Goal: Information Seeking & Learning: Check status

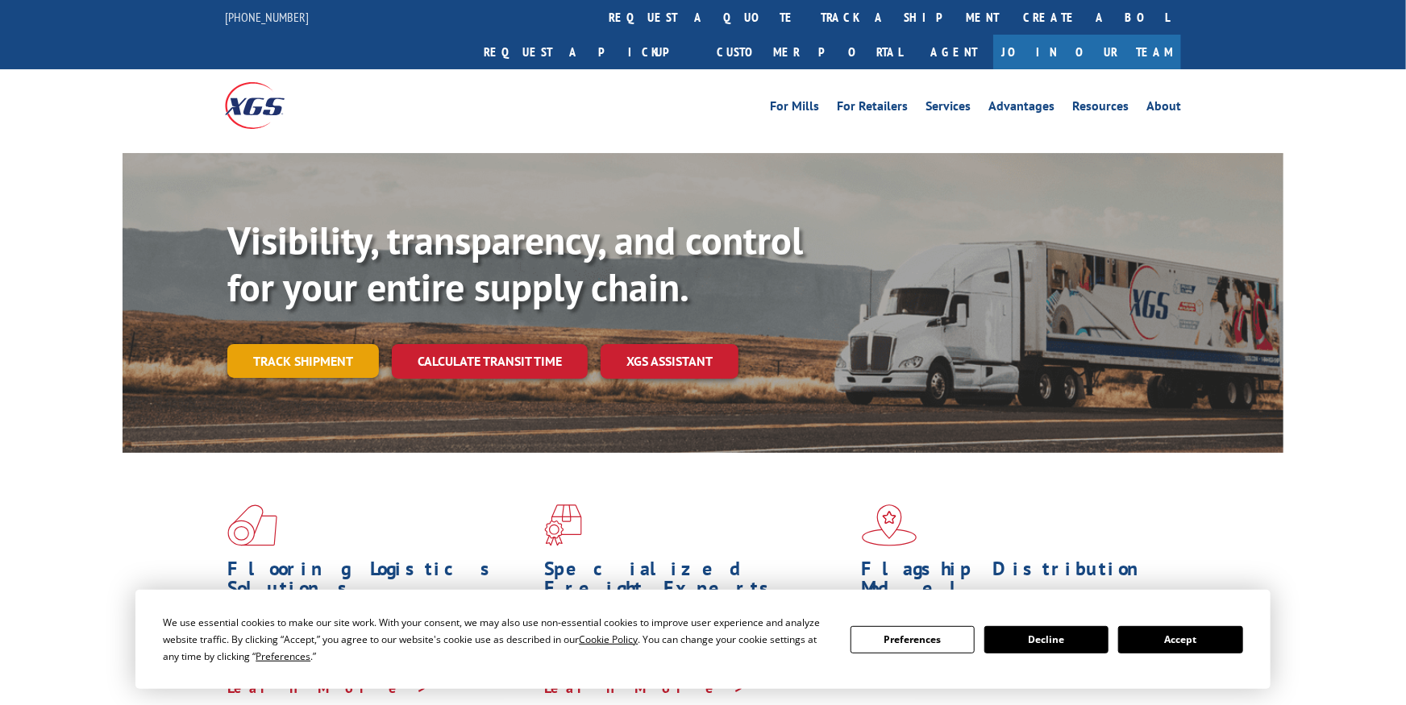
click at [313, 344] on link "Track shipment" at bounding box center [303, 361] width 152 height 34
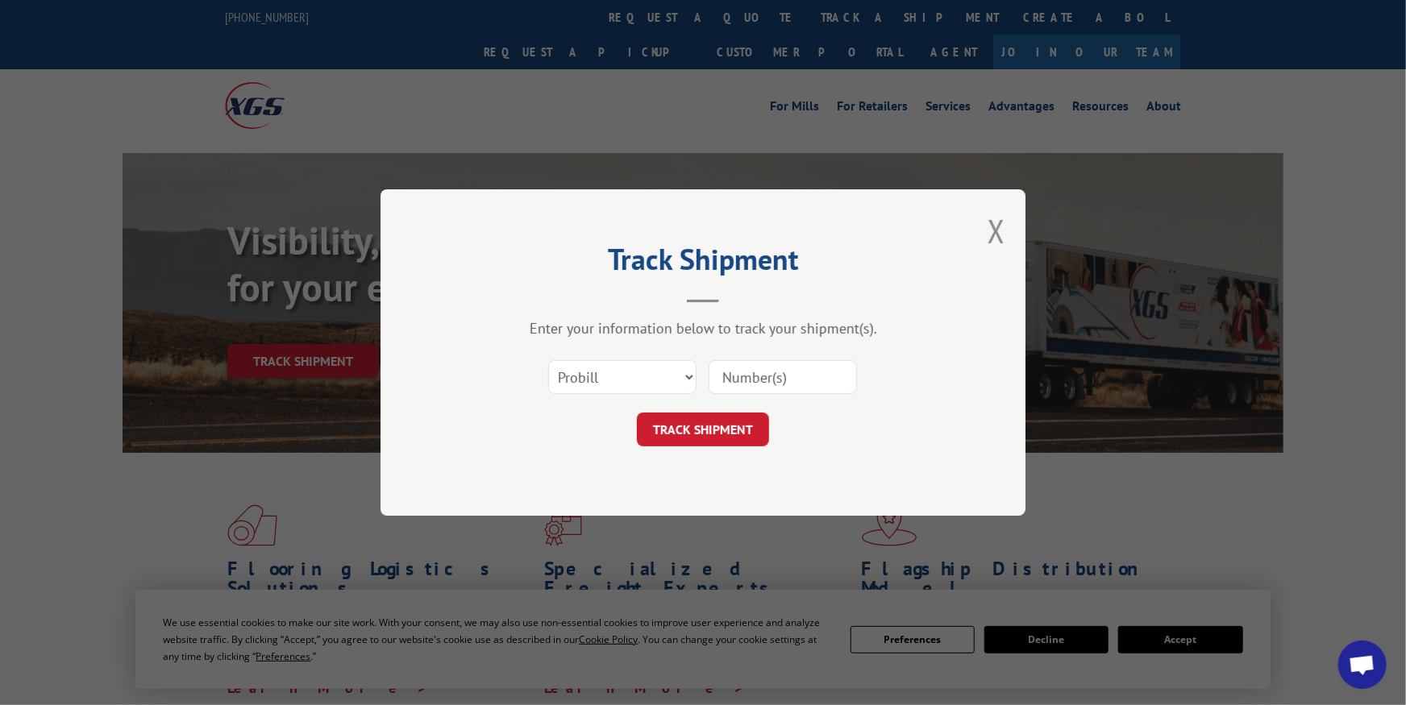
click at [765, 378] on input at bounding box center [782, 377] width 148 height 34
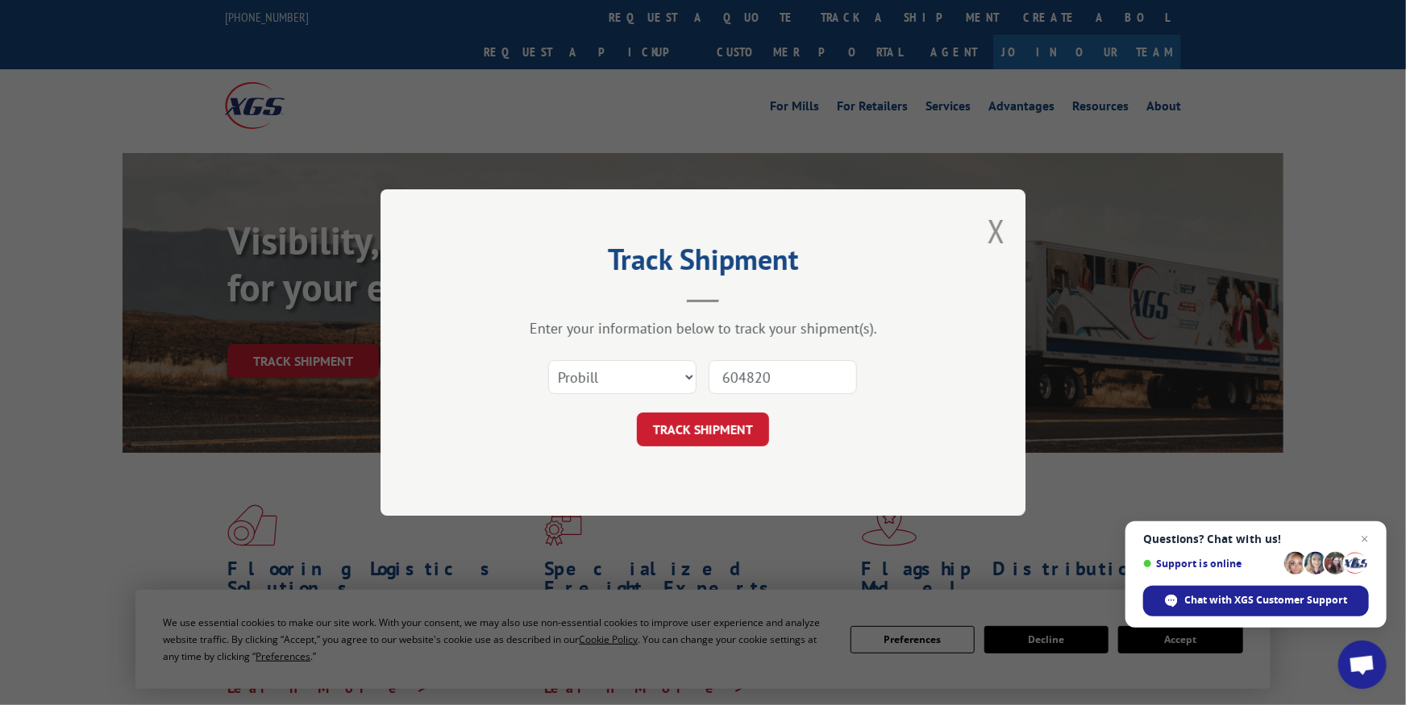
type input "6048209"
click button "TRACK SHIPMENT" at bounding box center [703, 430] width 132 height 34
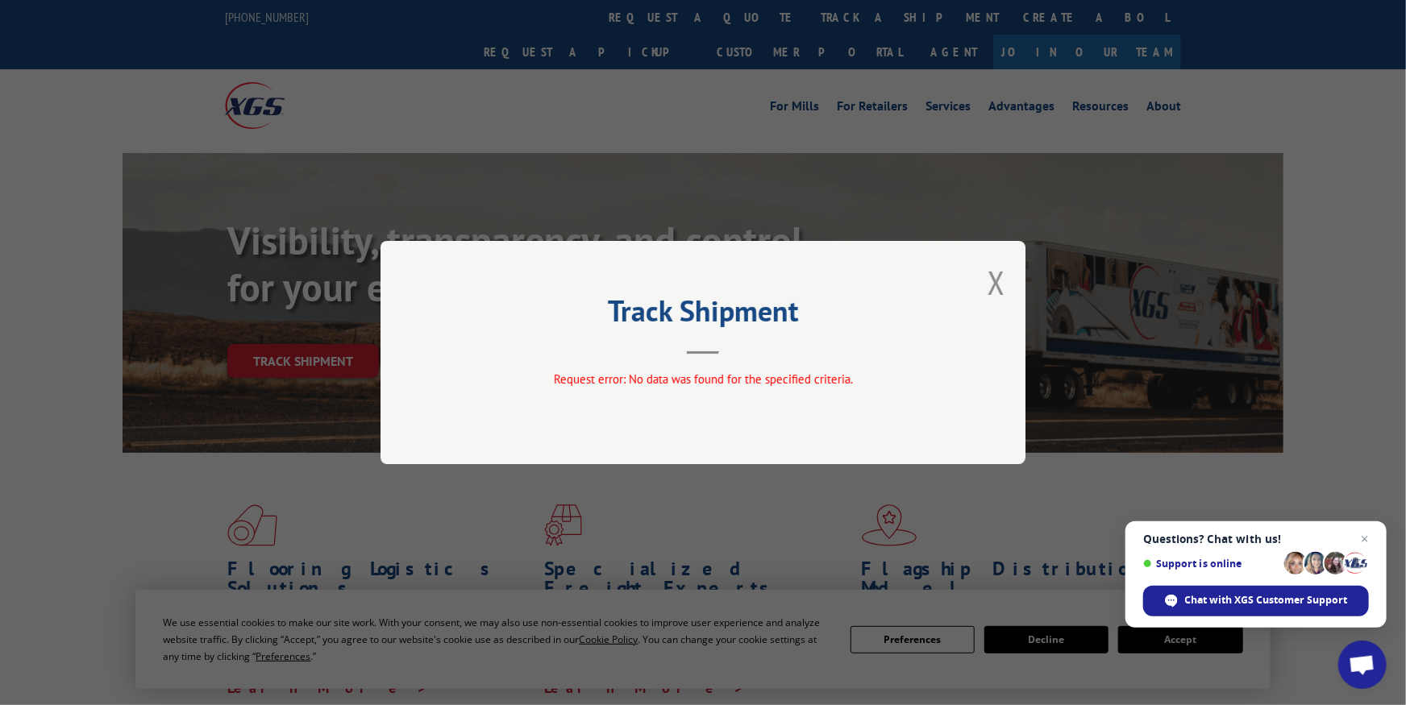
click at [1007, 280] on div "Track Shipment Request error: No data was found for the specified criteria." at bounding box center [702, 352] width 645 height 223
click at [1003, 275] on button "Close modal" at bounding box center [996, 282] width 18 height 43
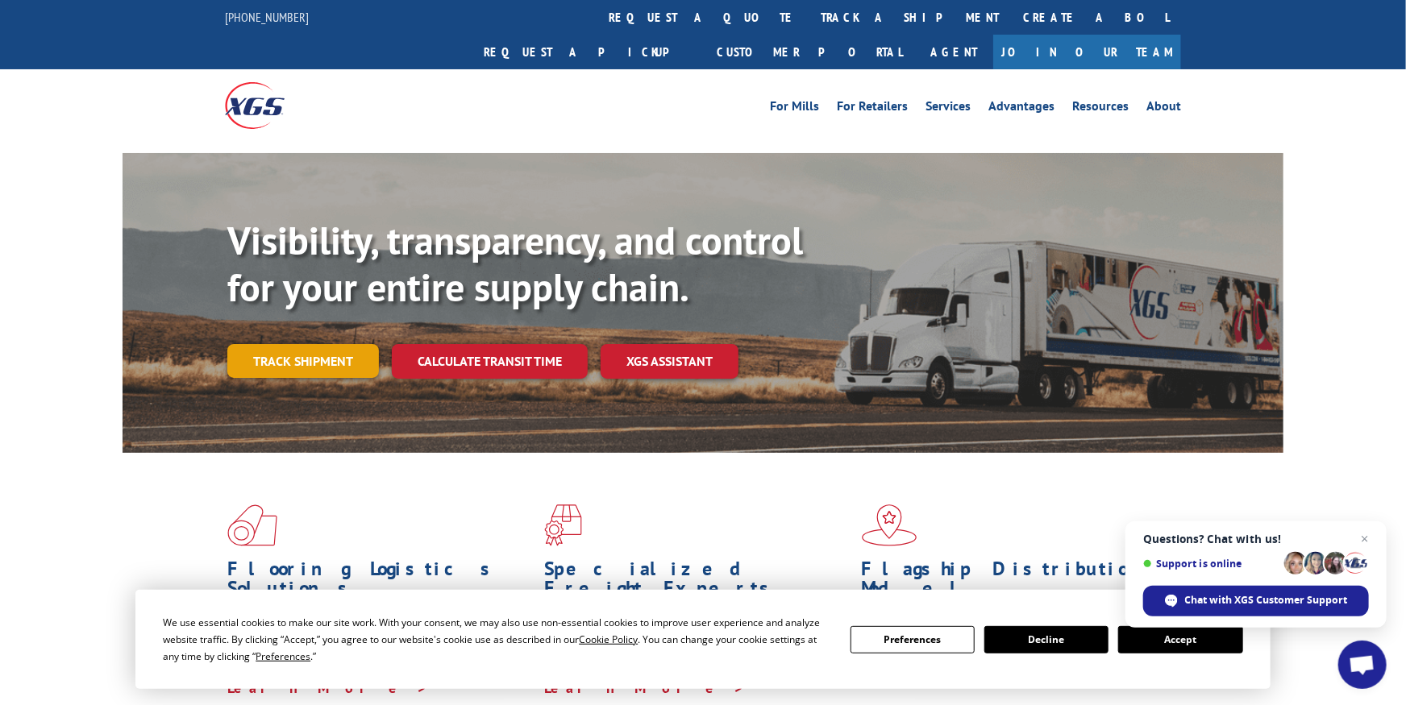
click at [326, 344] on link "Track shipment" at bounding box center [303, 361] width 152 height 34
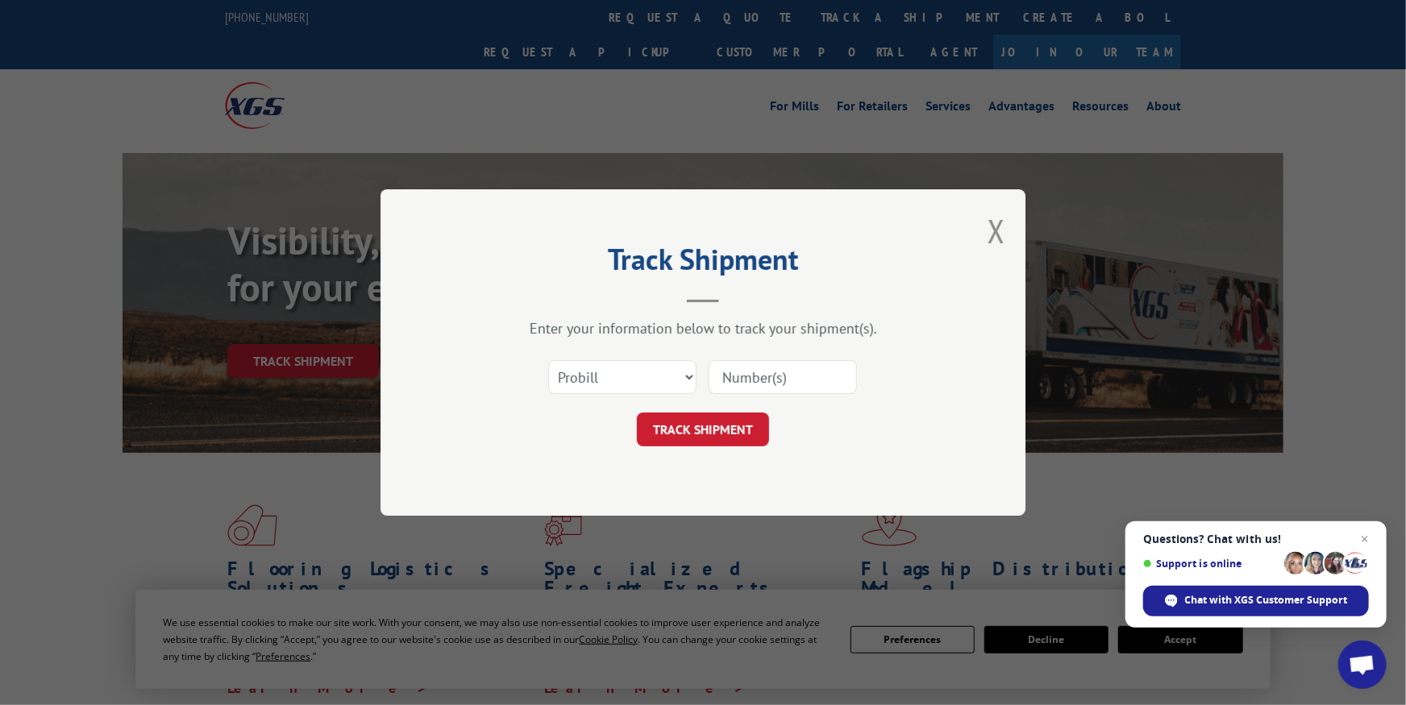
click at [704, 368] on div "Select category... Probill BOL PO" at bounding box center [703, 377] width 484 height 53
click at [548, 360] on select "Select category... Probill BOL PO" at bounding box center [622, 377] width 148 height 34
select select "bol"
click option "BOL" at bounding box center [0, 0] width 0 height 0
click at [794, 383] on input at bounding box center [782, 377] width 148 height 34
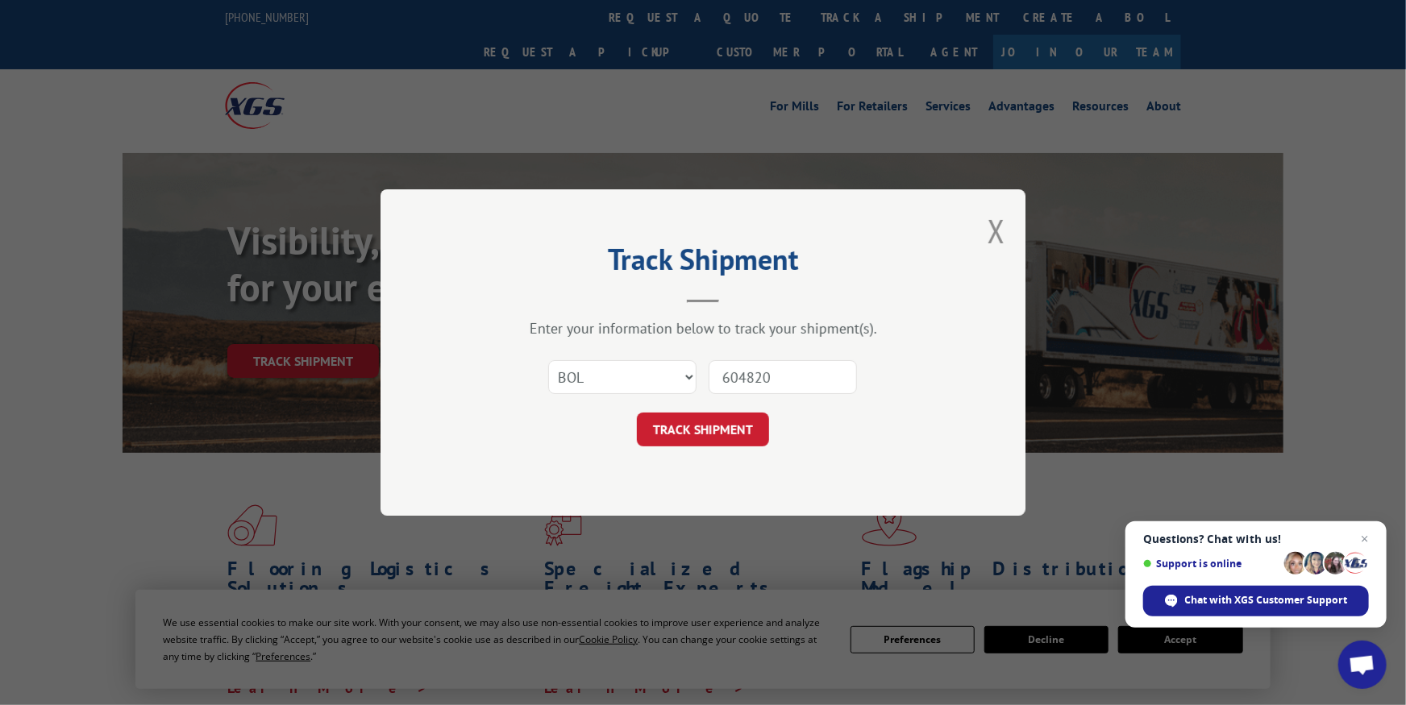
type input "6048209"
click button "TRACK SHIPMENT" at bounding box center [703, 430] width 132 height 34
